Goal: Task Accomplishment & Management: Use online tool/utility

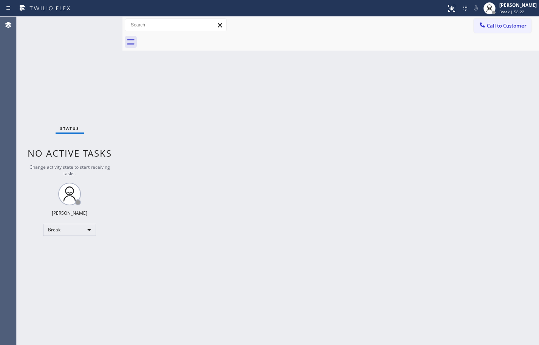
click at [535, 126] on div "Back to Dashboard Change Sender ID Customers Technicians Select a contact Outbo…" at bounding box center [330, 181] width 416 height 329
click at [499, 10] on span "Break | 1h" at bounding box center [508, 11] width 19 height 5
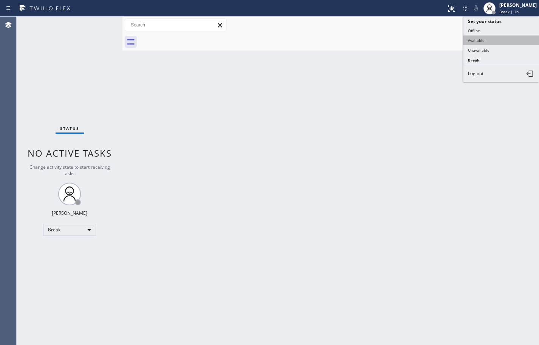
click at [503, 42] on button "Available" at bounding box center [501, 41] width 76 height 10
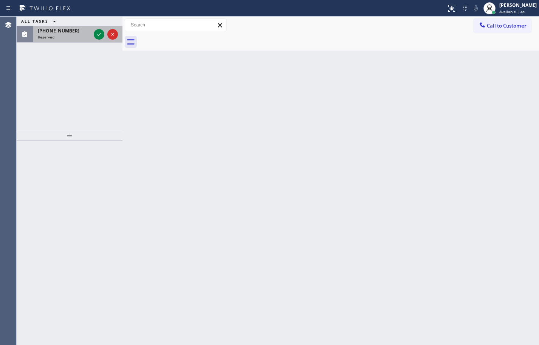
click at [68, 39] on div "Reserved" at bounding box center [64, 36] width 53 height 5
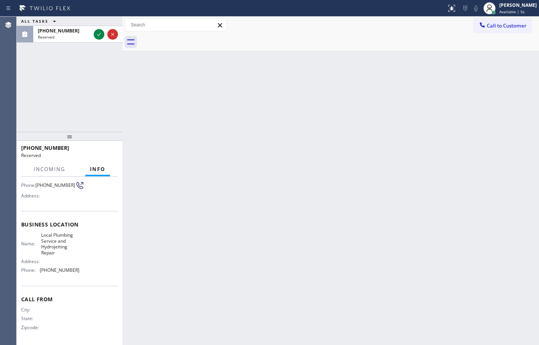
scroll to position [76, 0]
click at [99, 32] on icon at bounding box center [98, 34] width 9 height 9
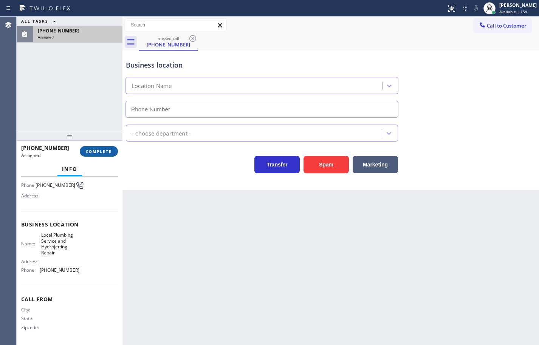
type input "[PHONE_NUMBER]"
click at [105, 148] on button "COMPLETE" at bounding box center [99, 151] width 38 height 11
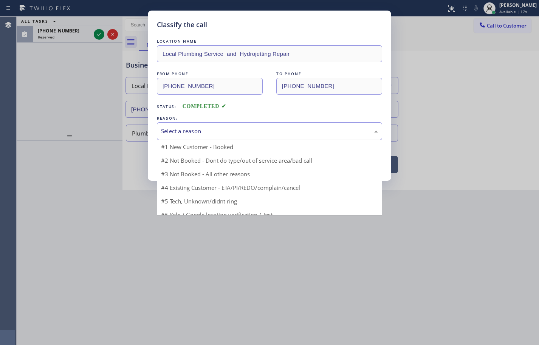
click at [206, 134] on div "Select a reason" at bounding box center [269, 131] width 217 height 9
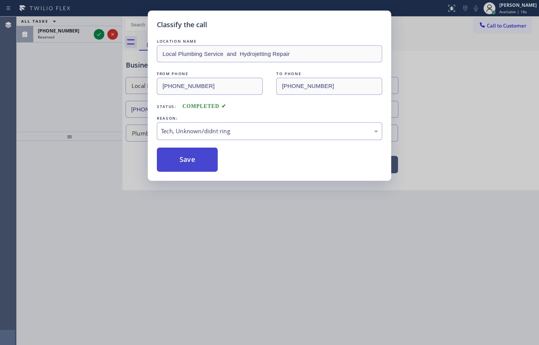
click at [195, 160] on button "Save" at bounding box center [187, 160] width 61 height 24
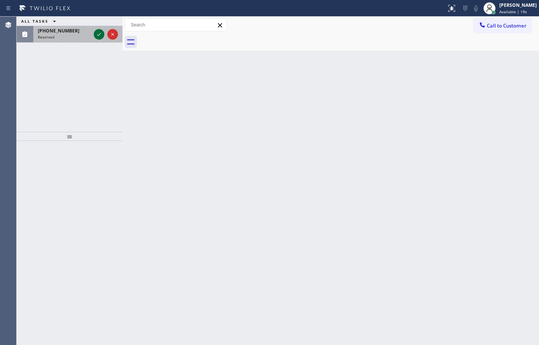
click at [98, 34] on icon at bounding box center [98, 34] width 9 height 9
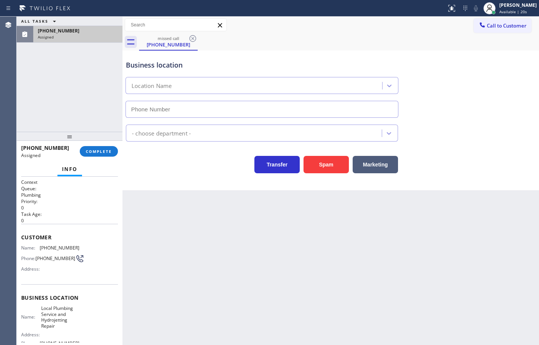
type input "[PHONE_NUMBER]"
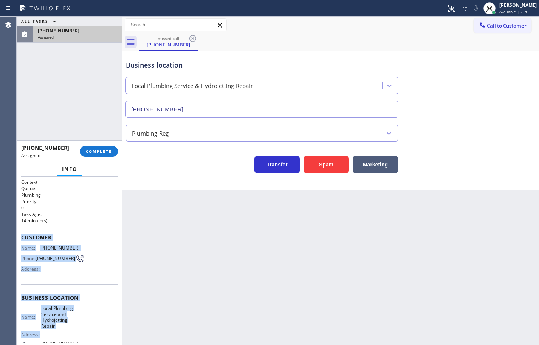
drag, startPoint x: 73, startPoint y: 336, endPoint x: 19, endPoint y: 235, distance: 114.5
click at [19, 235] on div "Context Queue: Plumbing Priority: 0 Task Age: [DEMOGRAPHIC_DATA] minute(s) Cust…" at bounding box center [70, 261] width 106 height 169
copy div "Customer Name: [PHONE_NUMBER] Phone: [PHONE_NUMBER] Address: Business location …"
click at [111, 152] on span "COMPLETE" at bounding box center [99, 151] width 26 height 5
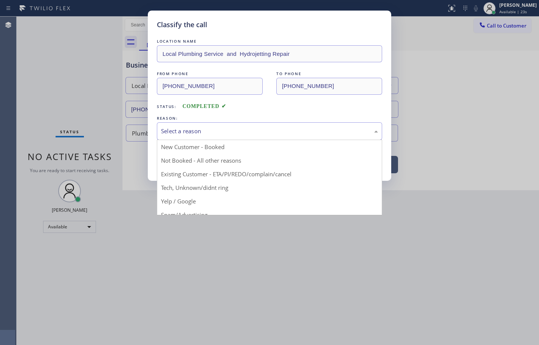
click at [217, 126] on div "Select a reason" at bounding box center [269, 131] width 225 height 18
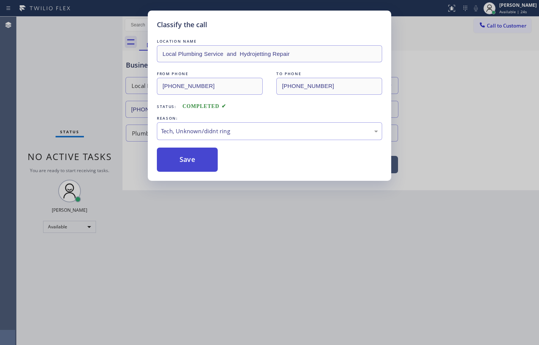
click at [198, 156] on button "Save" at bounding box center [187, 160] width 61 height 24
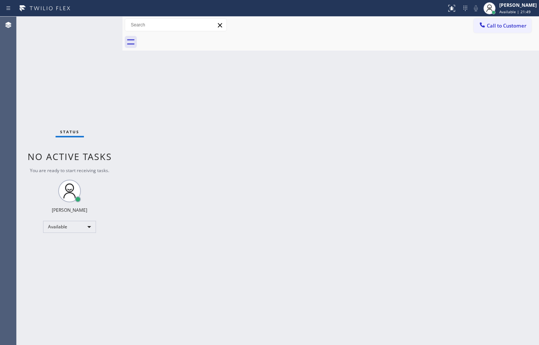
drag, startPoint x: 74, startPoint y: 71, endPoint x: 224, endPoint y: 53, distance: 151.2
click at [74, 71] on div "Status No active tasks You are ready to start receiving tasks. [PERSON_NAME] Av…" at bounding box center [70, 181] width 106 height 329
click at [491, 23] on span "Call to Customer" at bounding box center [507, 25] width 40 height 7
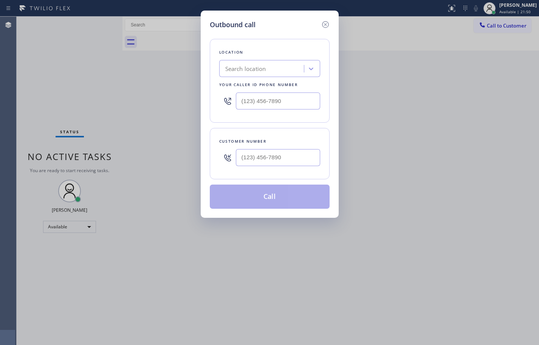
click at [301, 68] on div "Search location" at bounding box center [262, 68] width 82 height 13
paste input "Local Plumbing Service and Hydrojetting Repair"
type input "Local Plumbing Service and Hydrojetting Repair"
click at [301, 38] on div "Location 0 results available for search term Local Plumbing Service and Hydroje…" at bounding box center [270, 119] width 120 height 179
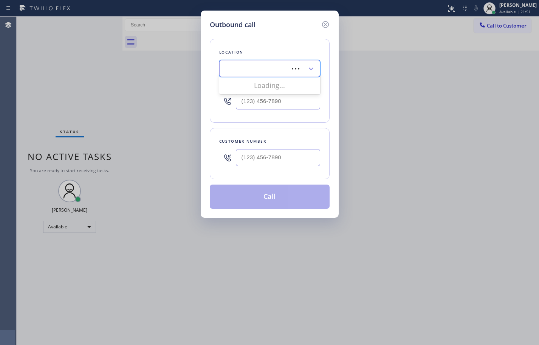
scroll to position [0, 0]
click at [297, 62] on div "Search location" at bounding box center [262, 68] width 82 height 13
paste input "Local Plumbing Service and Hydrojetting Repair"
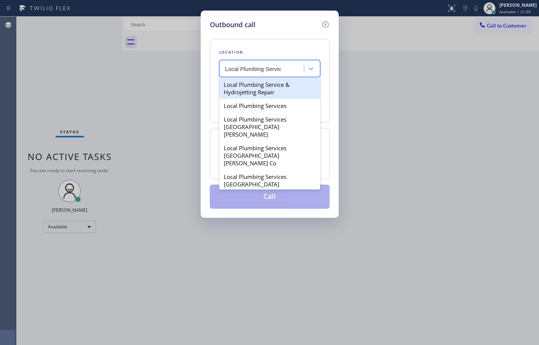
type input "Local Plumbing Servi"
click at [225, 67] on input "Local Plumbing Servi" at bounding box center [252, 69] width 54 height 6
click at [300, 93] on div "Local Plumbing Service & Hydrojetting Repair" at bounding box center [269, 88] width 101 height 21
type input "[PHONE_NUMBER]"
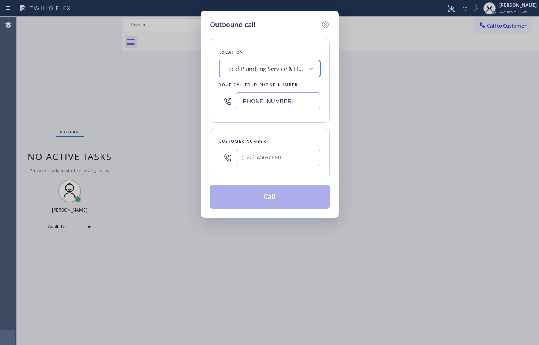
click at [293, 100] on input "[PHONE_NUMBER]" at bounding box center [278, 101] width 84 height 17
click at [326, 24] on icon at bounding box center [325, 24] width 9 height 9
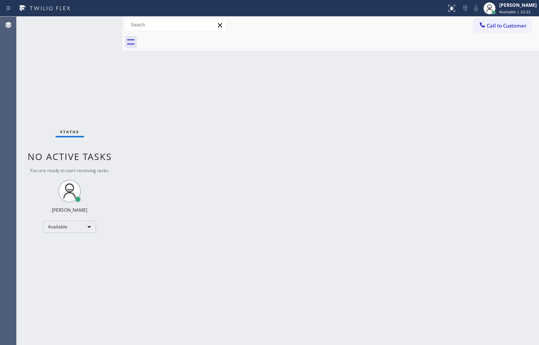
click at [532, 142] on div "Back to Dashboard Change Sender ID Customers Technicians Select a contact Outbo…" at bounding box center [330, 181] width 416 height 329
